Goal: Information Seeking & Learning: Find contact information

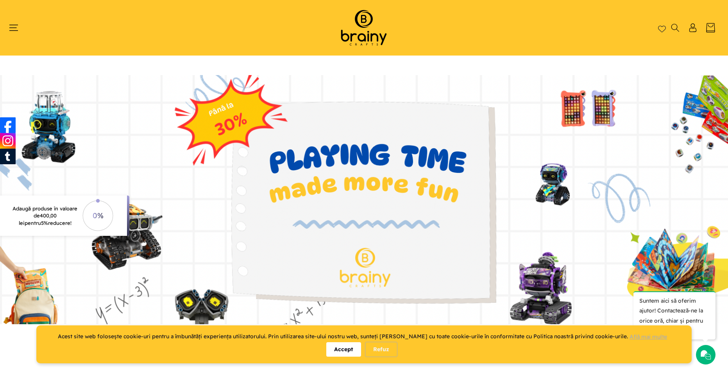
click at [489, 36] on header "Home Shop Kituri de construcție Roboți S.T.E.M. Accesorii S.T.E.M. Puzzle Cum c…" at bounding box center [364, 27] width 728 height 55
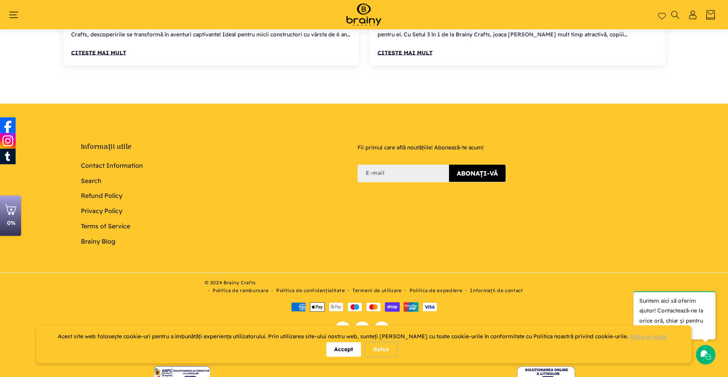
scroll to position [3281, 0]
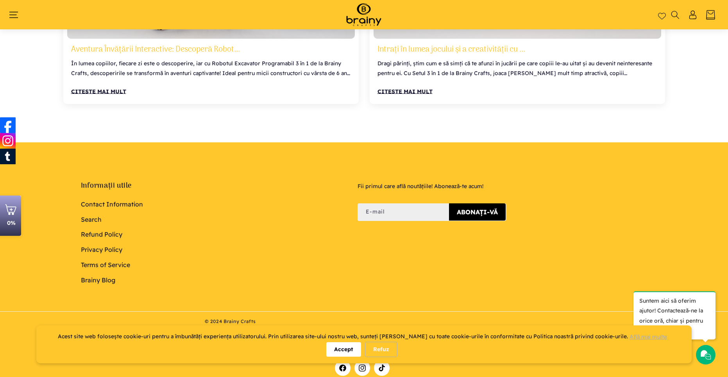
click at [103, 203] on link "Contact Information" at bounding box center [112, 205] width 62 height 13
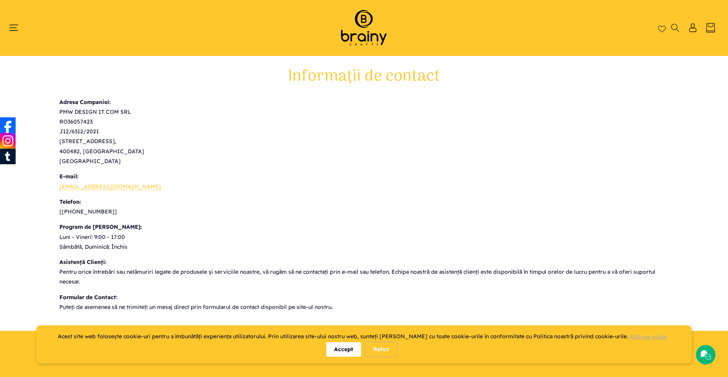
drag, startPoint x: 104, startPoint y: 211, endPoint x: 78, endPoint y: 215, distance: 26.9
click at [82, 215] on p "Telefon: [[PHONE_NUMBER]]" at bounding box center [364, 207] width 610 height 20
drag, startPoint x: 69, startPoint y: 211, endPoint x: 102, endPoint y: 211, distance: 33.2
click at [102, 211] on p "Telefon: [[PHONE_NUMBER]]" at bounding box center [364, 207] width 610 height 20
click at [508, 189] on p "E-mail: [EMAIL_ADDRESS][DOMAIN_NAME]" at bounding box center [364, 182] width 610 height 20
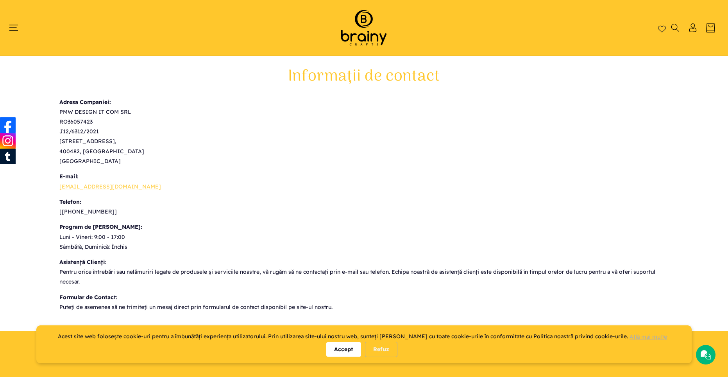
click at [542, 197] on p "Telefon: [[PHONE_NUMBER]]" at bounding box center [364, 207] width 610 height 20
drag, startPoint x: 551, startPoint y: 185, endPoint x: 548, endPoint y: 187, distance: 4.0
click at [549, 187] on p "E-mail: [EMAIL_ADDRESS][DOMAIN_NAME]" at bounding box center [364, 182] width 610 height 20
click at [616, 156] on p "Adresa Companiei: PMW DESIGN IT COM SRL RO36057423 J12/6312/2021 [STREET_ADDRES…" at bounding box center [364, 131] width 610 height 69
